Goal: Use online tool/utility: Utilize a website feature to perform a specific function

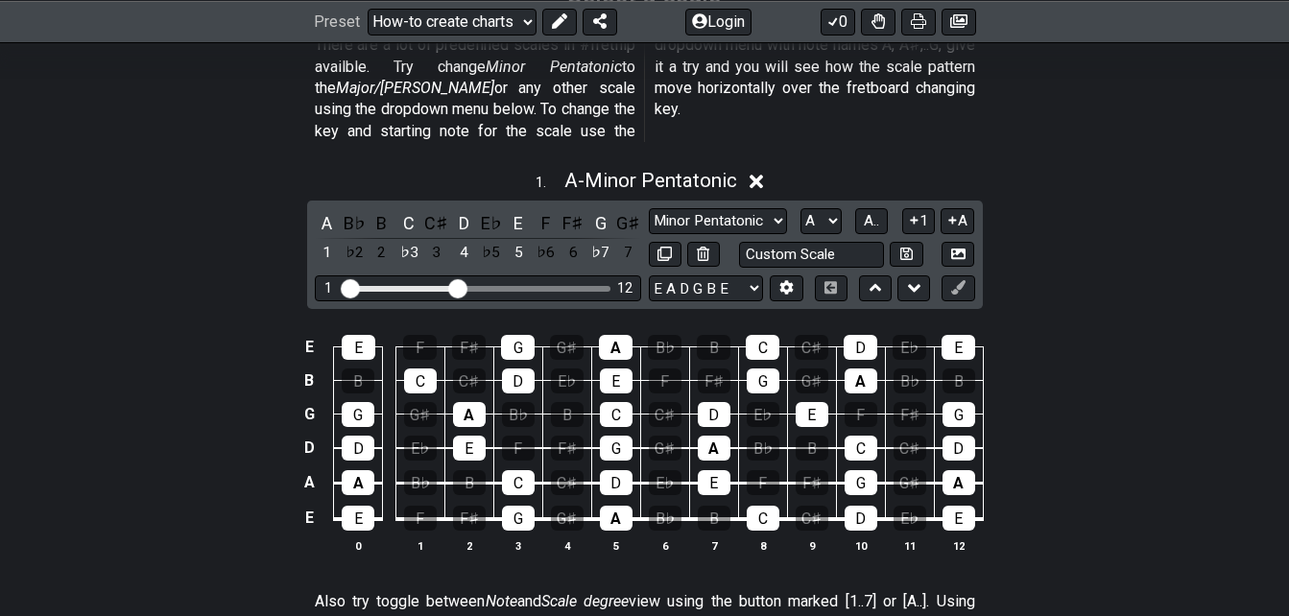
scroll to position [548, 0]
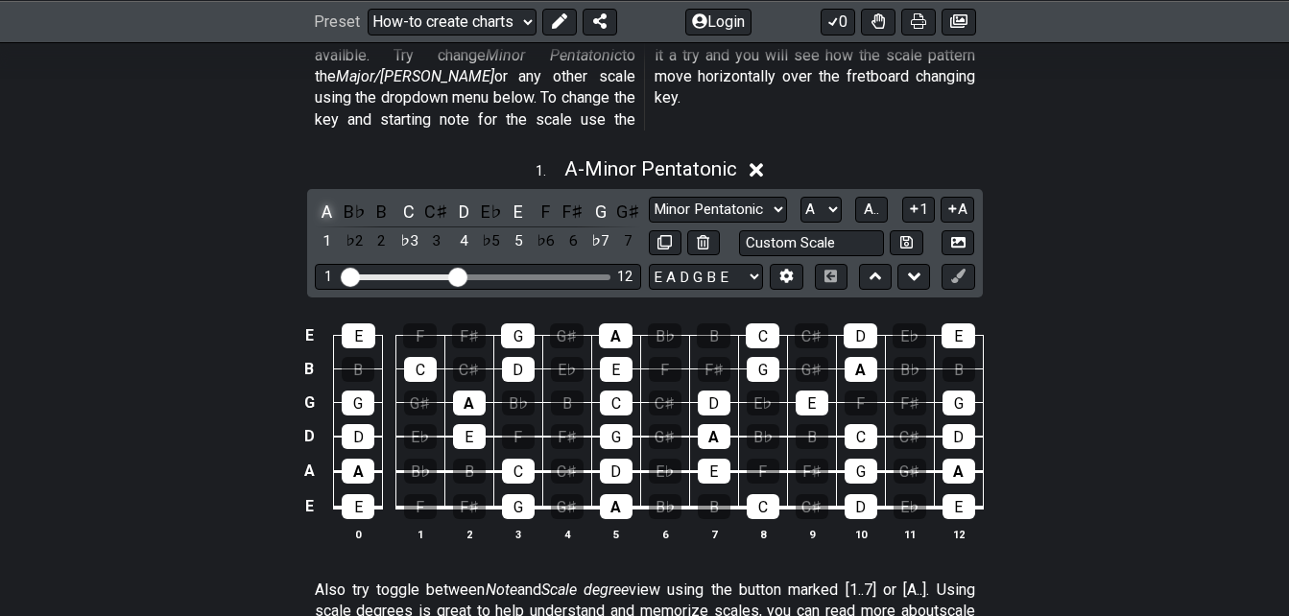
click at [330, 199] on div "A" at bounding box center [327, 212] width 25 height 26
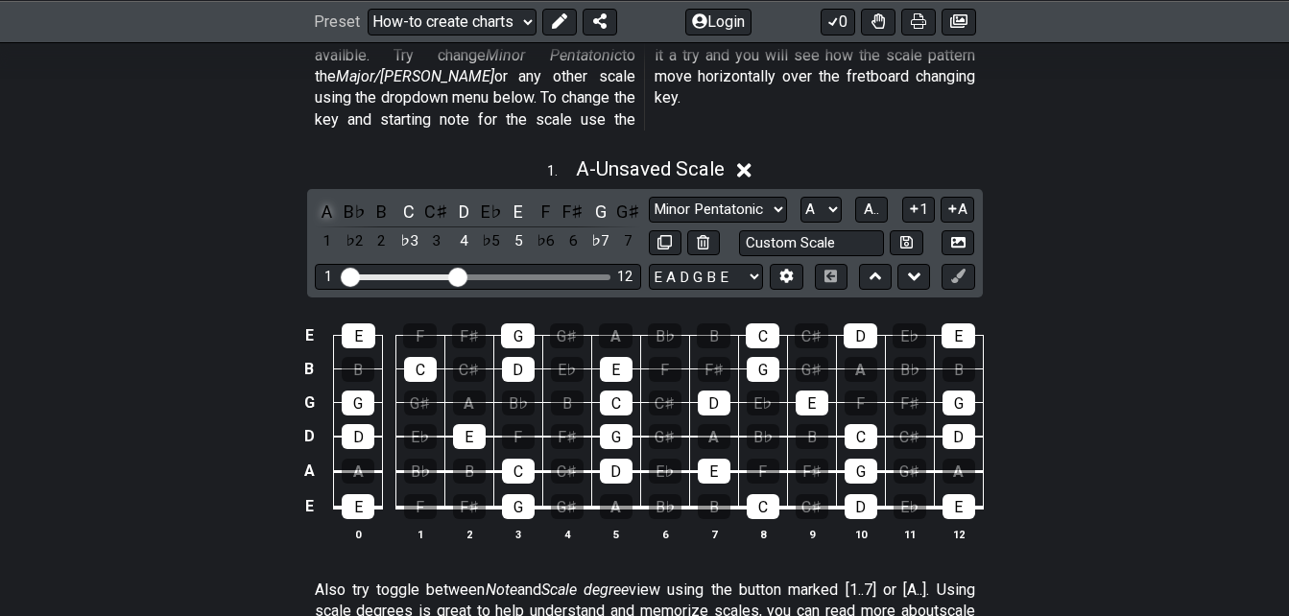
click at [330, 199] on div "A" at bounding box center [327, 212] width 25 height 26
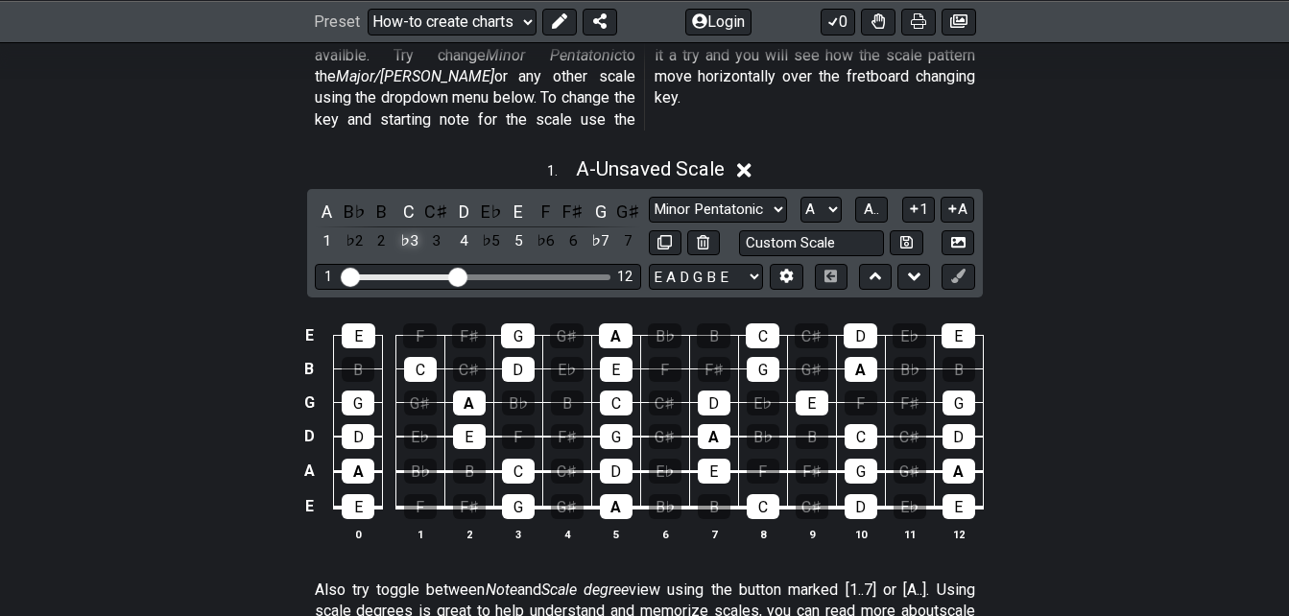
click at [411, 228] on div "♭3" at bounding box center [408, 241] width 25 height 26
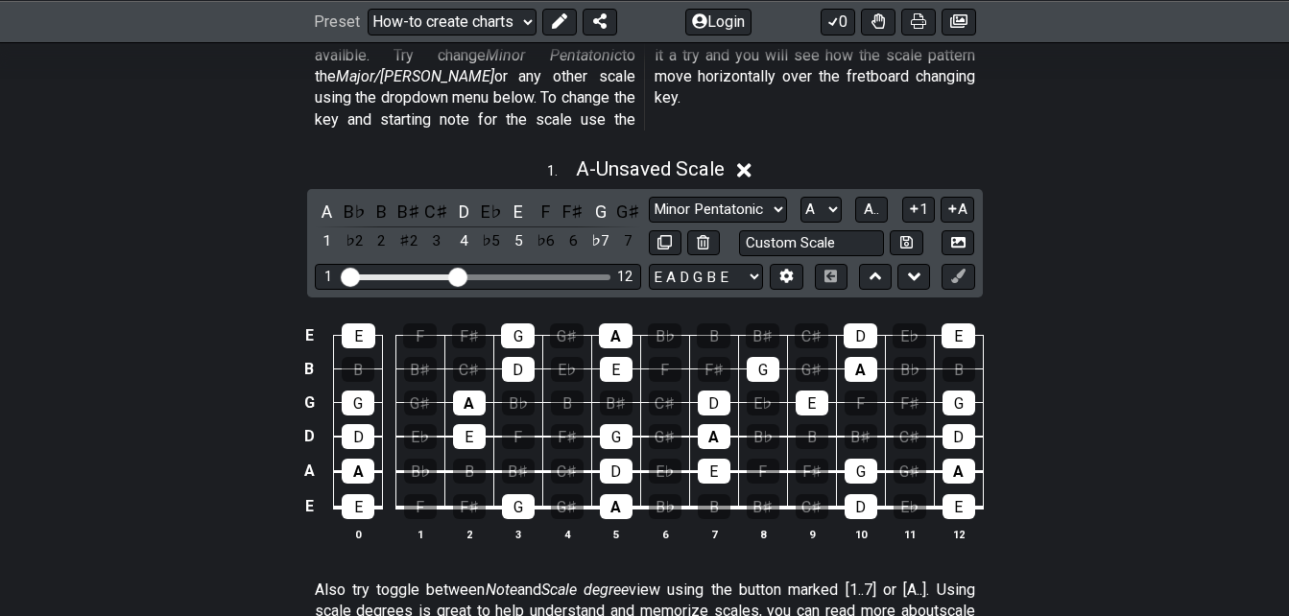
click at [411, 228] on div "♯2" at bounding box center [408, 241] width 25 height 26
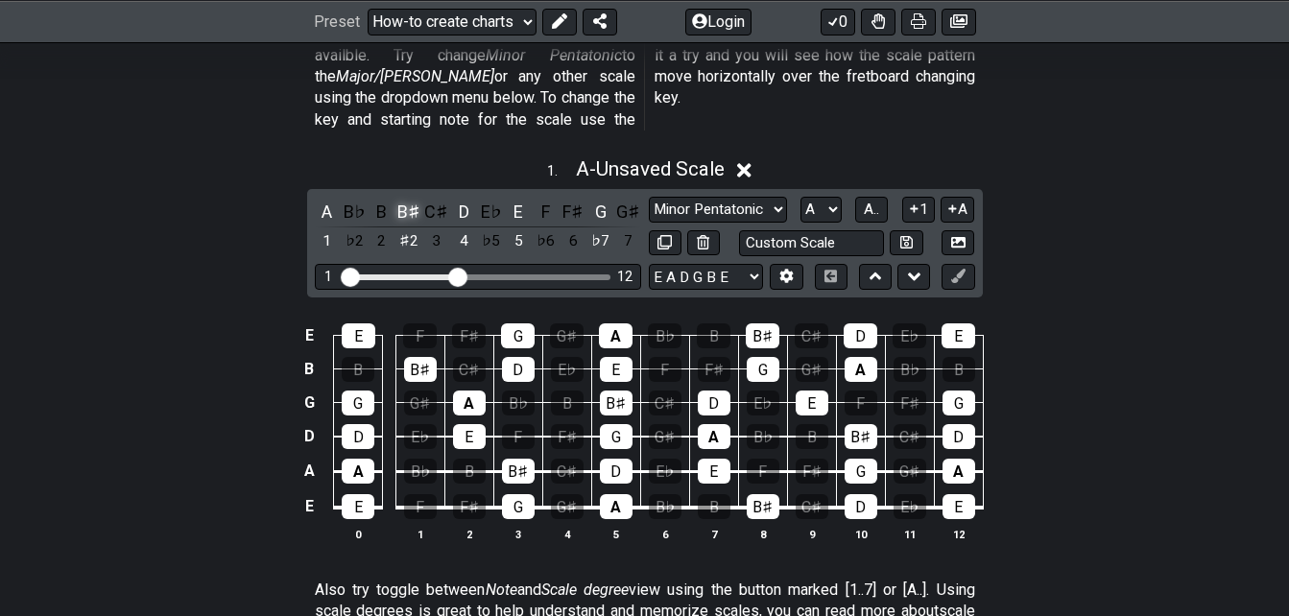
click at [410, 199] on div "B♯" at bounding box center [408, 212] width 25 height 26
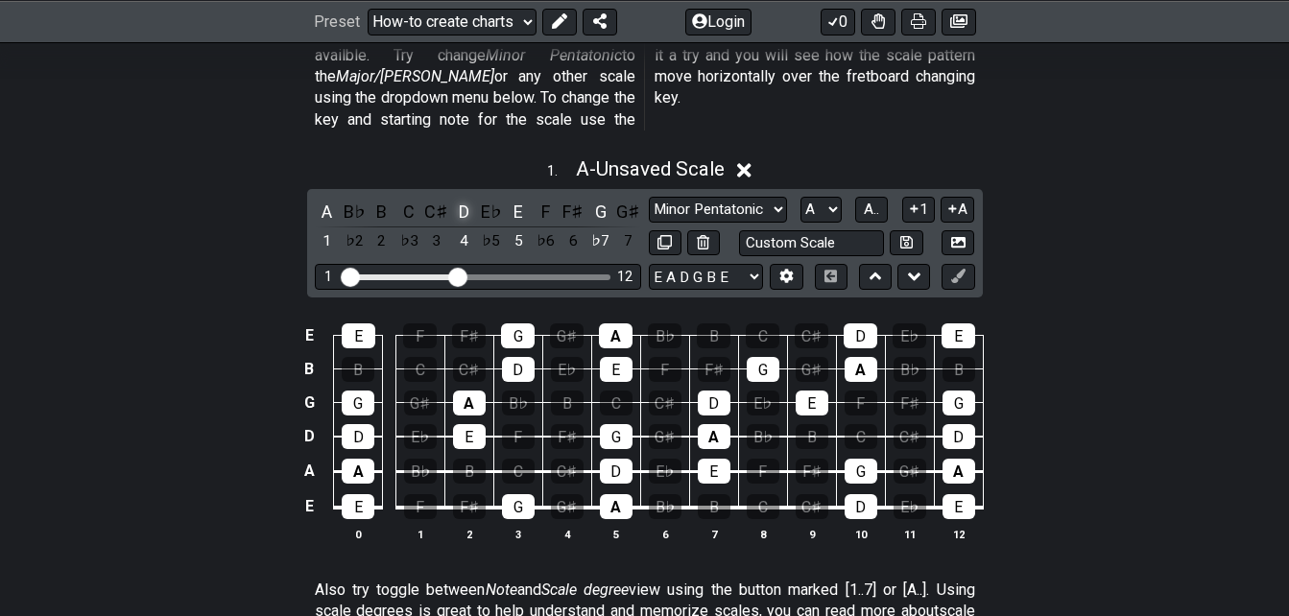
click at [467, 199] on div "D" at bounding box center [463, 212] width 25 height 26
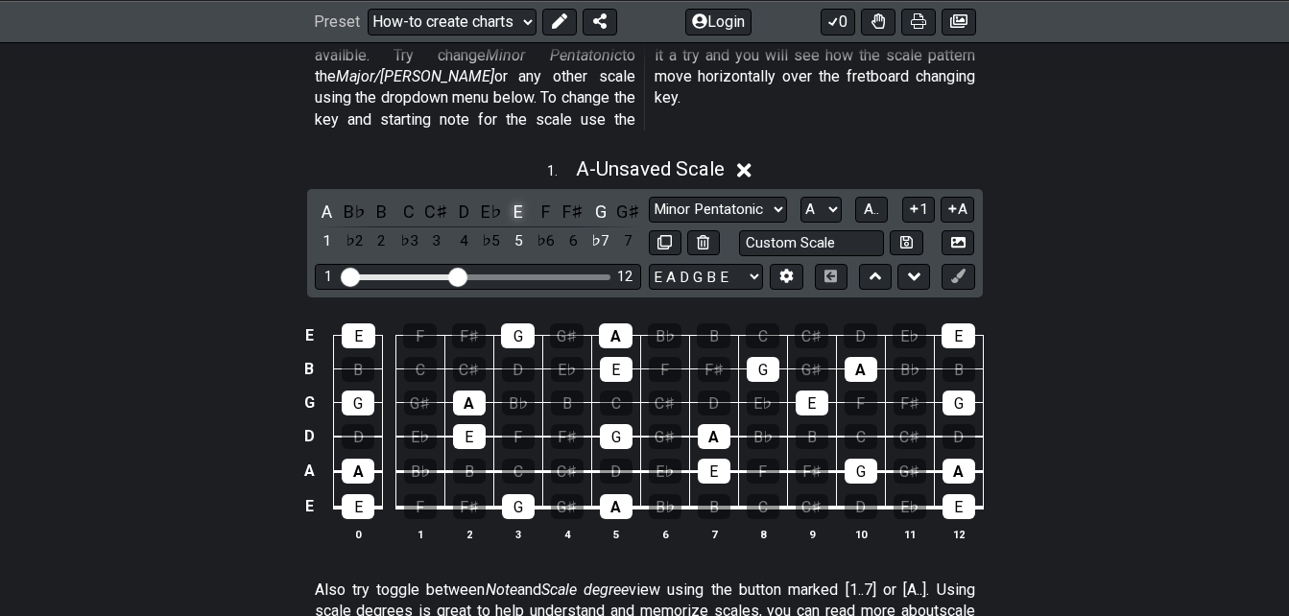
click at [521, 199] on div "E" at bounding box center [518, 212] width 25 height 26
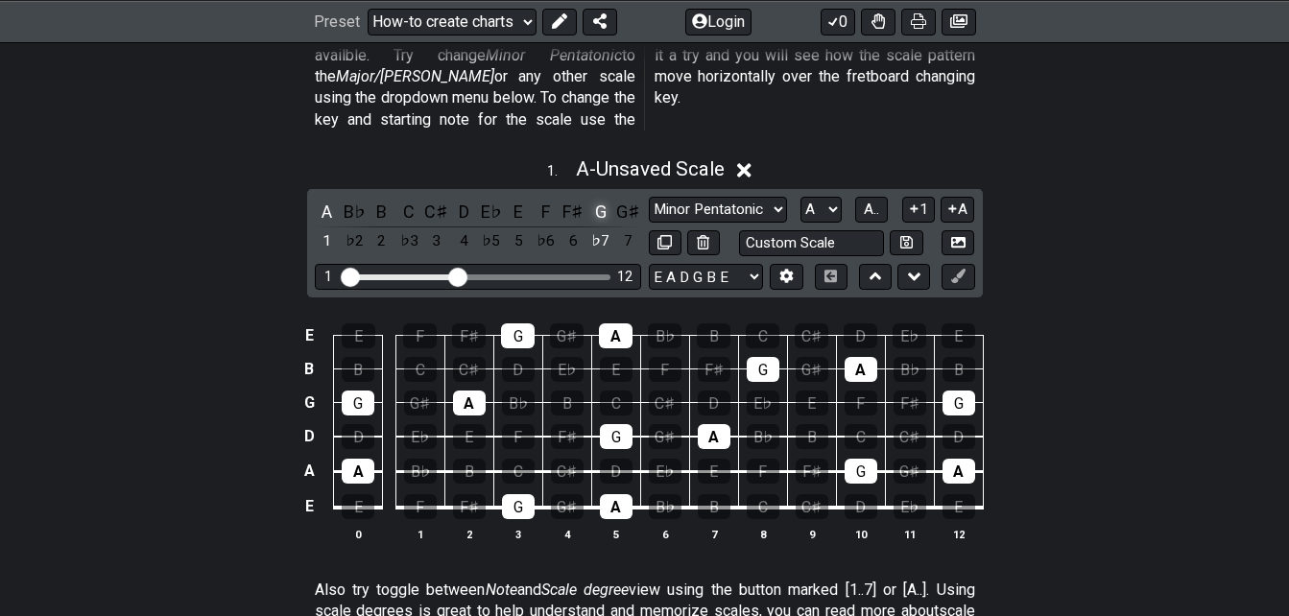
click at [599, 199] on div "G" at bounding box center [600, 212] width 25 height 26
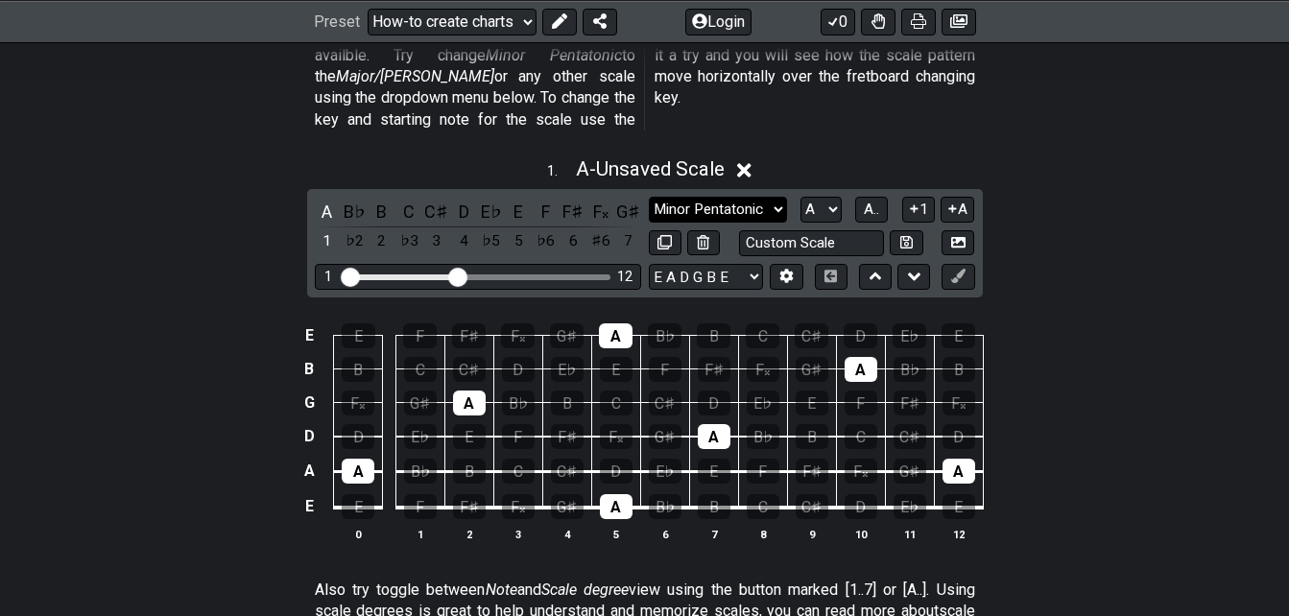
click at [745, 197] on select "Minor Pentatonic New Scale Minor Pentatonic Major Pentatonic Minor Blues Major …" at bounding box center [718, 210] width 138 height 26
select select "Major Pentatonic"
click at [649, 197] on select "Minor Pentatonic New Scale Minor Pentatonic Major Pentatonic Minor Blues Major …" at bounding box center [718, 210] width 138 height 26
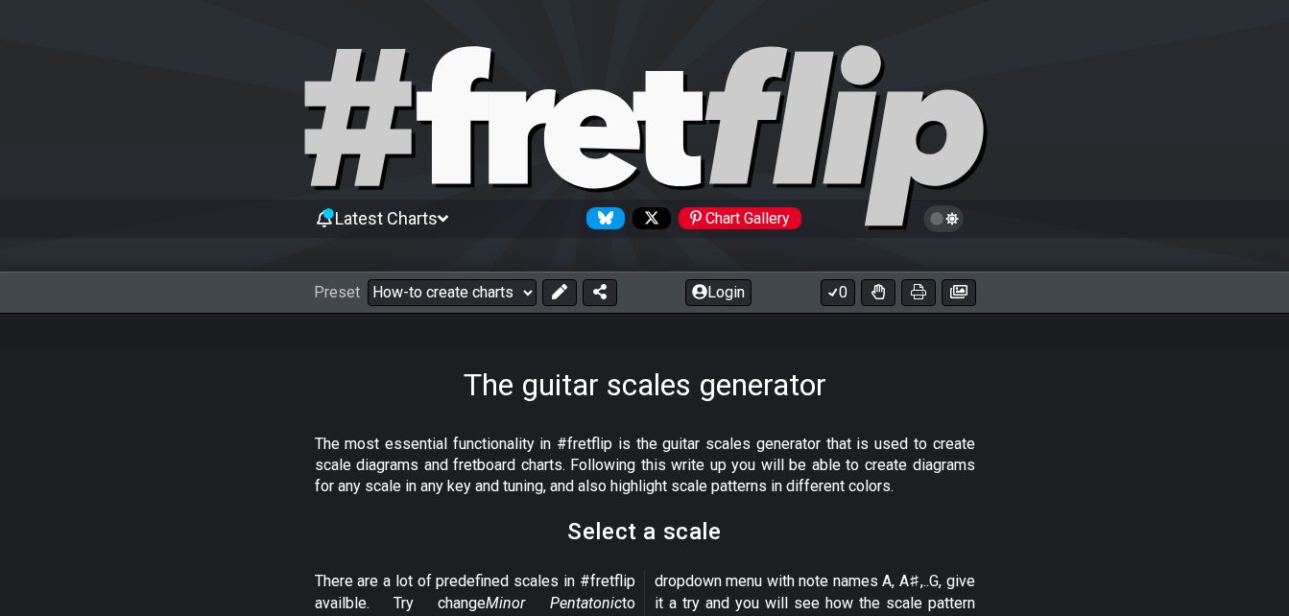
scroll to position [18, 0]
